Goal: Task Accomplishment & Management: Manage account settings

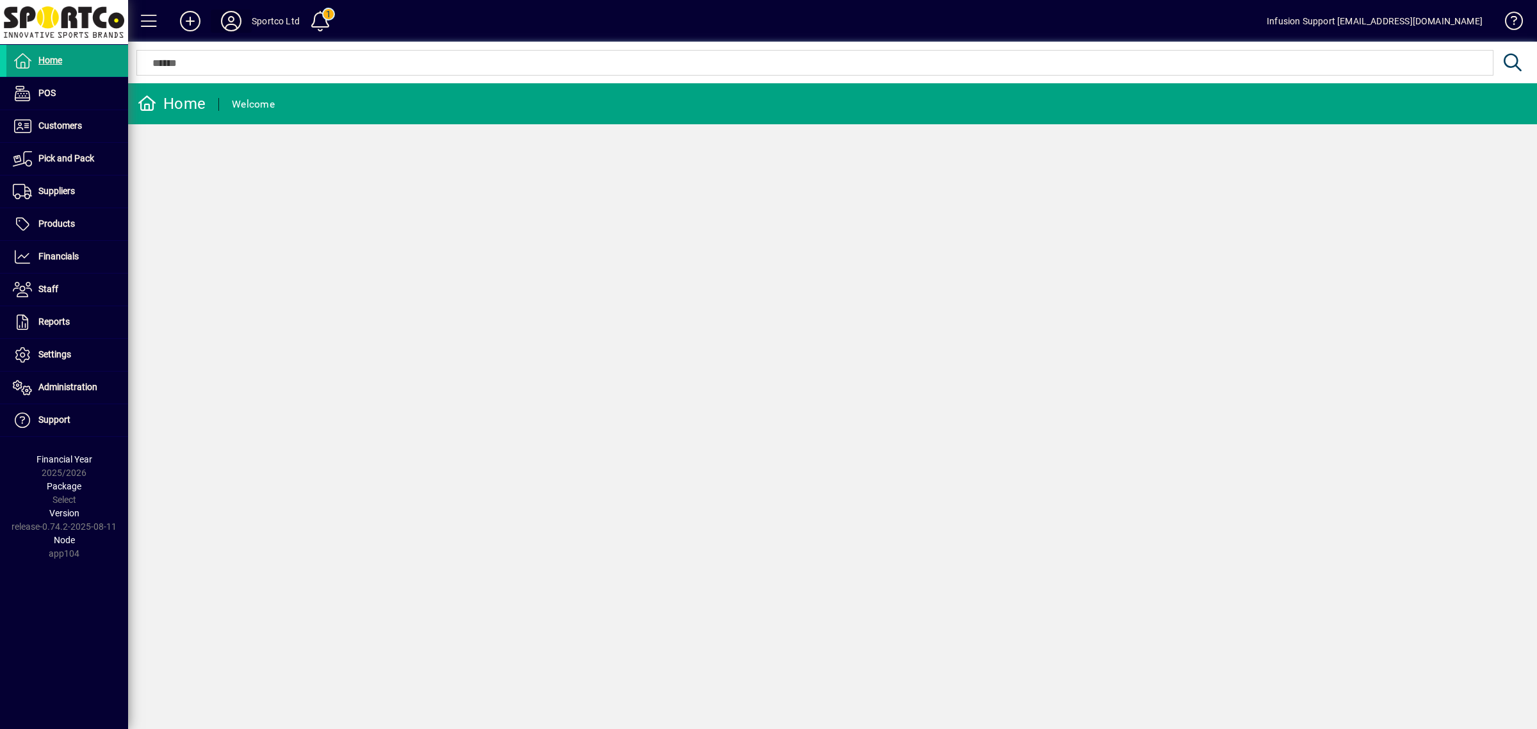
click at [228, 14] on icon at bounding box center [231, 21] width 26 height 20
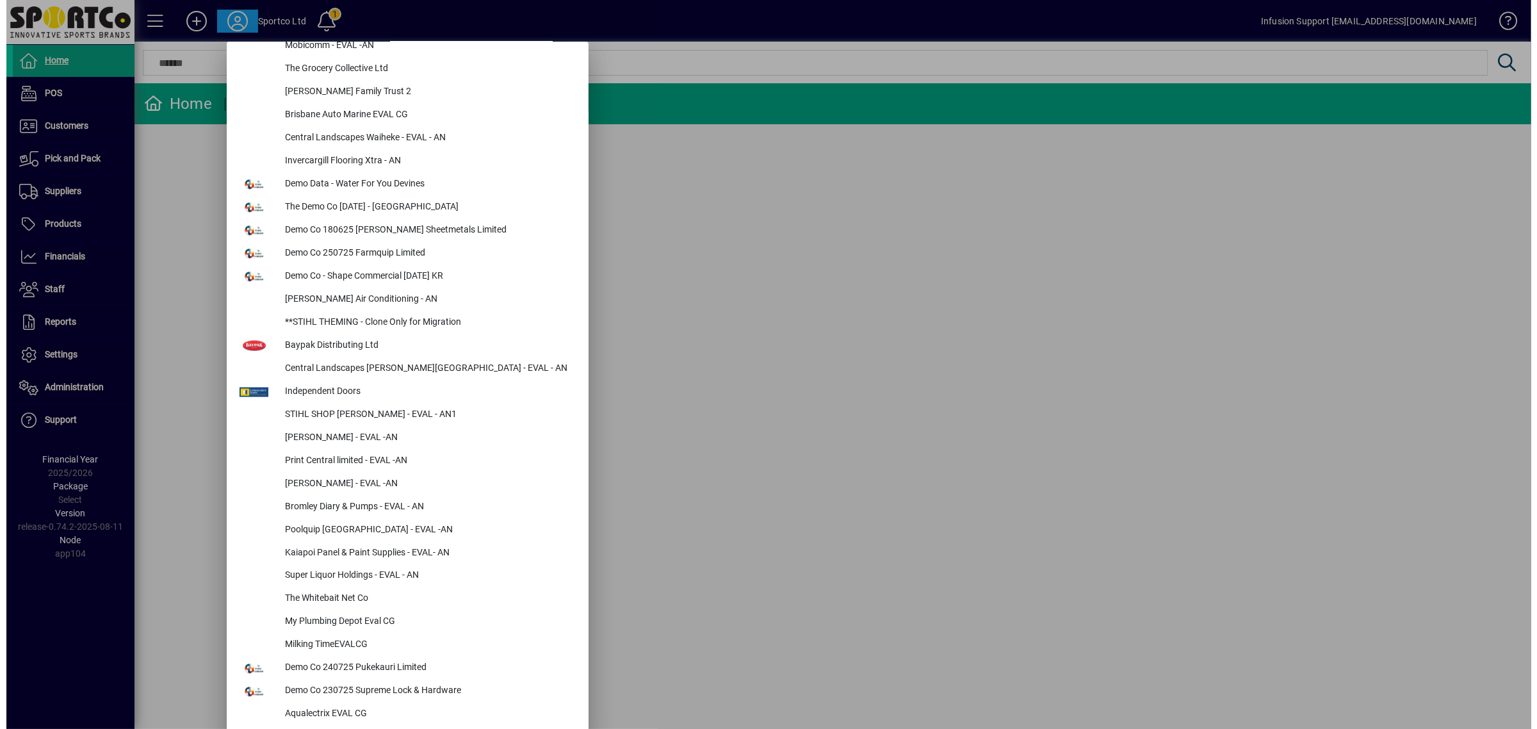
scroll to position [806, 0]
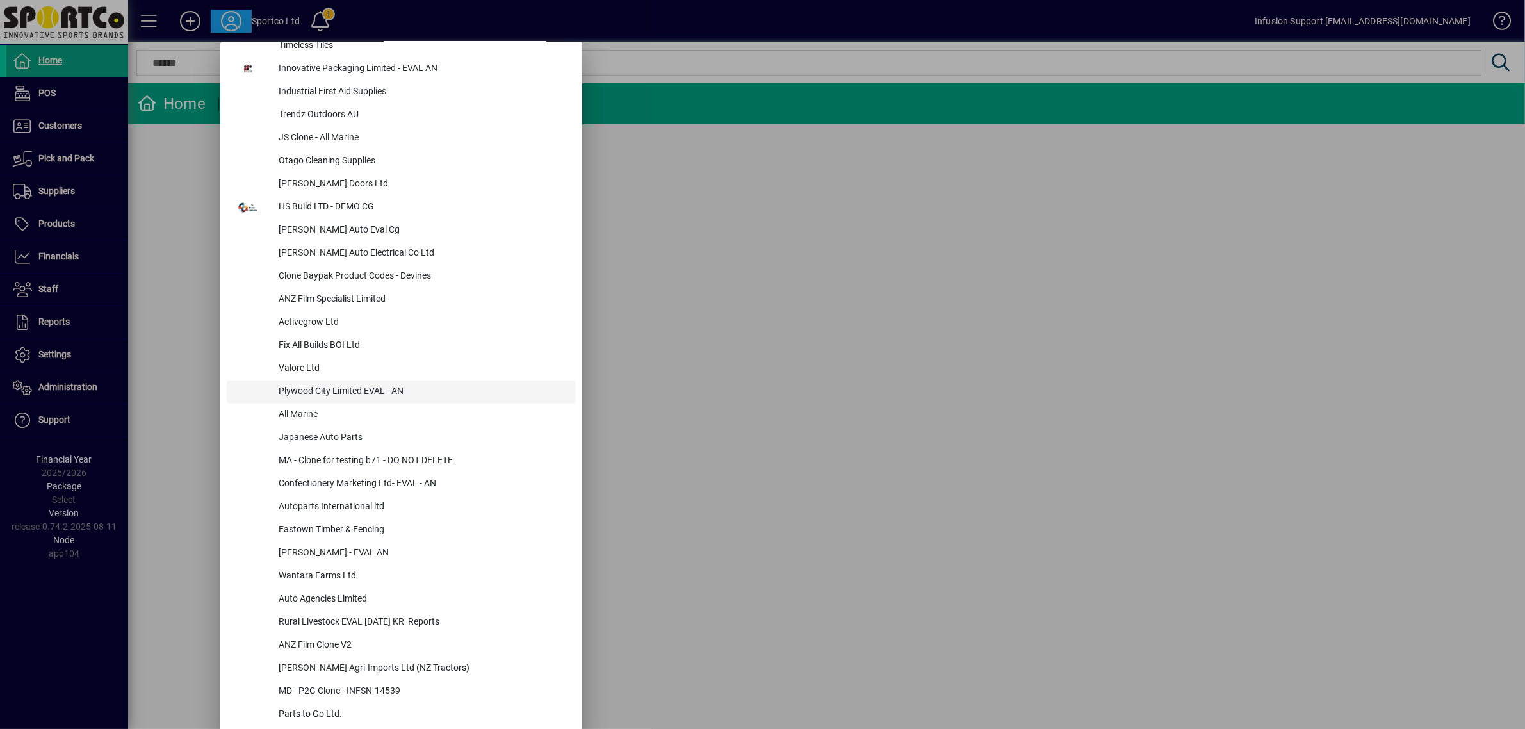
click at [360, 385] on div "Plywood City Limited EVAL - AN" at bounding box center [421, 392] width 307 height 23
